Goal: Task Accomplishment & Management: Use online tool/utility

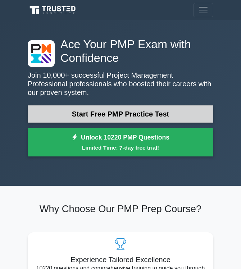
click at [74, 115] on link "Start Free PMP Practice Test" at bounding box center [120, 113] width 185 height 17
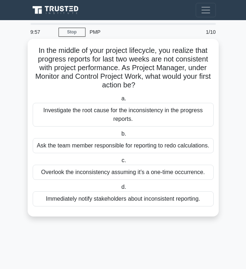
click at [134, 115] on div "Investigate the root cause for the inconsistency in the progress reports." at bounding box center [123, 115] width 181 height 24
click at [120, 101] on input "a. Investigate the root cause for the inconsistency in the progress reports." at bounding box center [120, 98] width 0 height 5
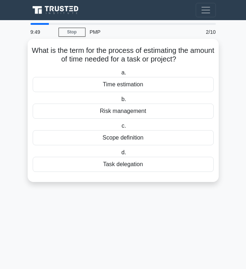
click at [117, 85] on div "Time estimation" at bounding box center [123, 84] width 181 height 15
click at [120, 75] on input "a. Time estimation" at bounding box center [120, 72] width 0 height 5
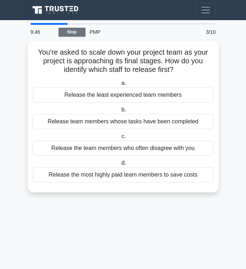
click at [71, 31] on link "Stop" at bounding box center [72, 32] width 27 height 9
